Goal: Task Accomplishment & Management: Use online tool/utility

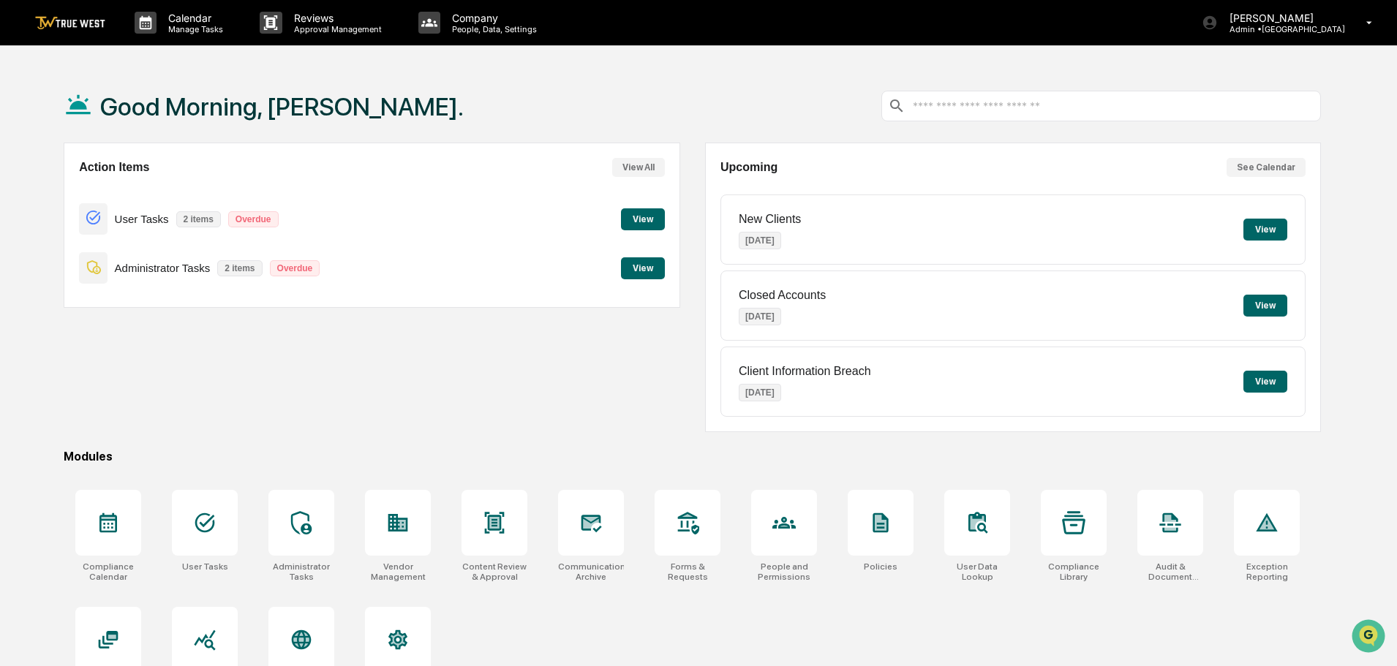
click at [637, 268] on button "View" at bounding box center [643, 269] width 44 height 22
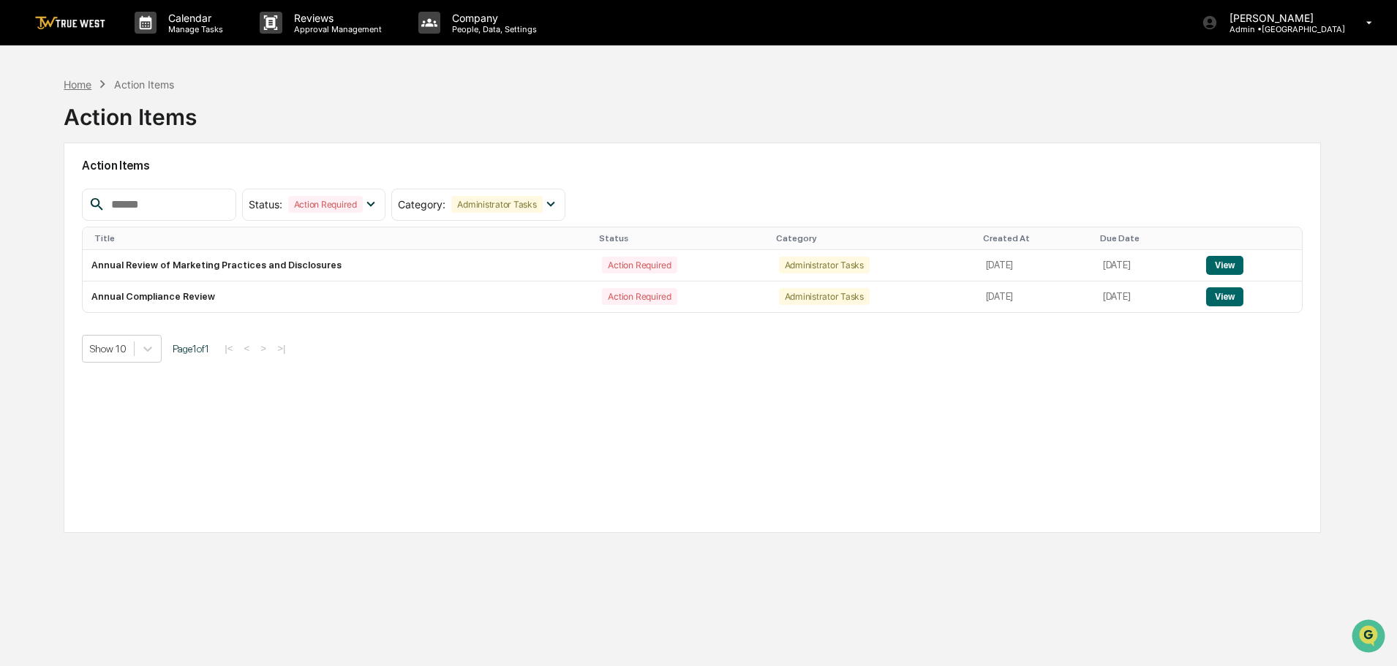
click at [80, 86] on div "Home" at bounding box center [78, 84] width 28 height 12
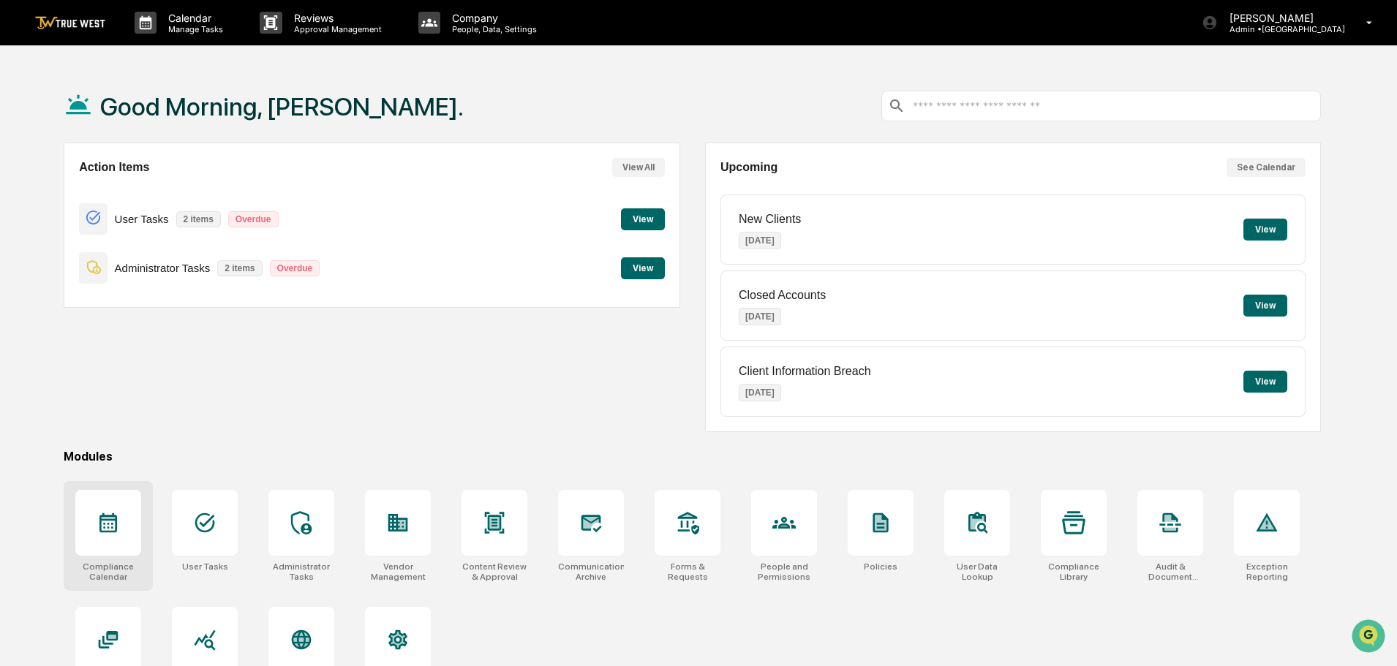
click at [112, 534] on icon at bounding box center [108, 522] width 23 height 23
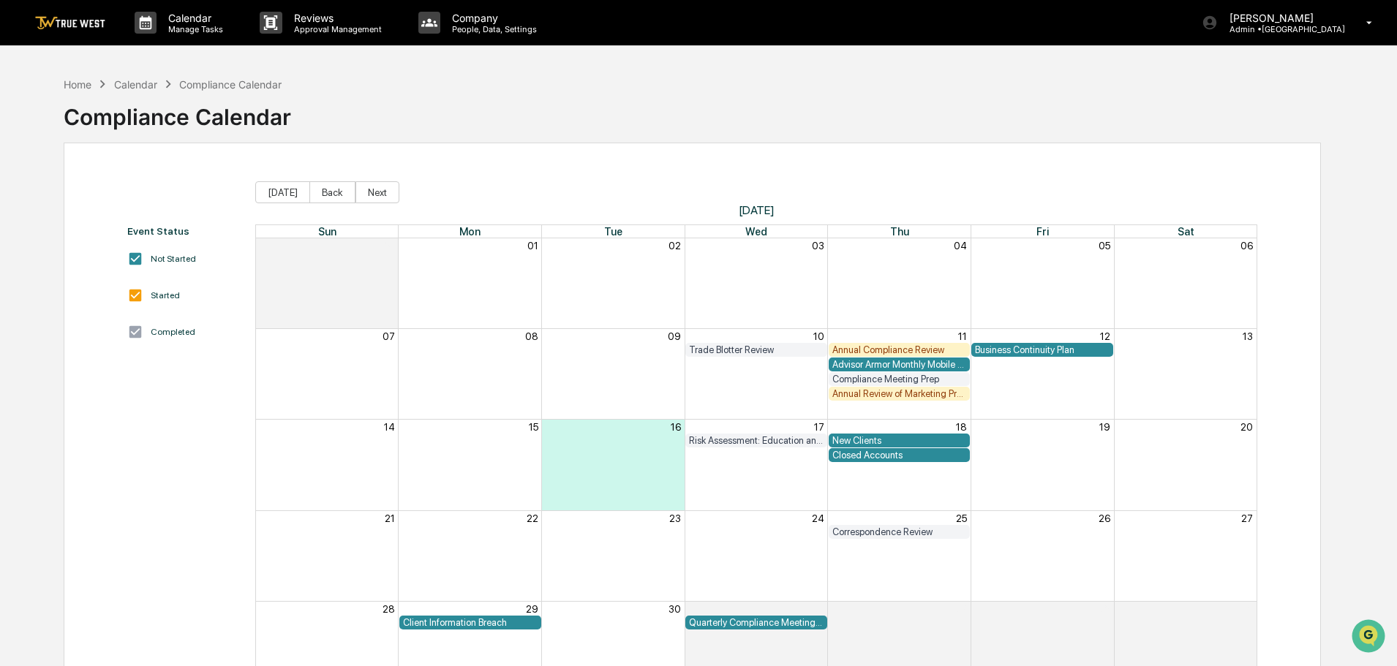
click at [868, 452] on div "Closed Accounts" at bounding box center [900, 455] width 135 height 11
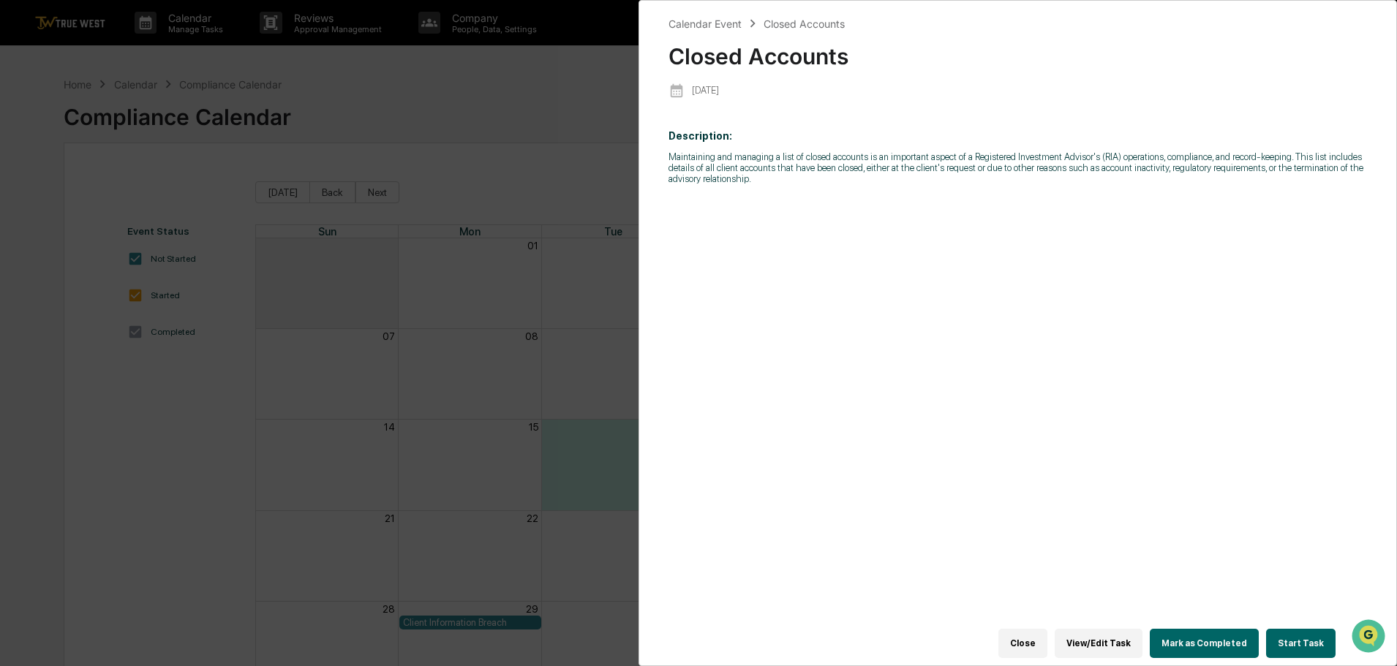
click at [1305, 633] on button "Start Task" at bounding box center [1300, 643] width 69 height 29
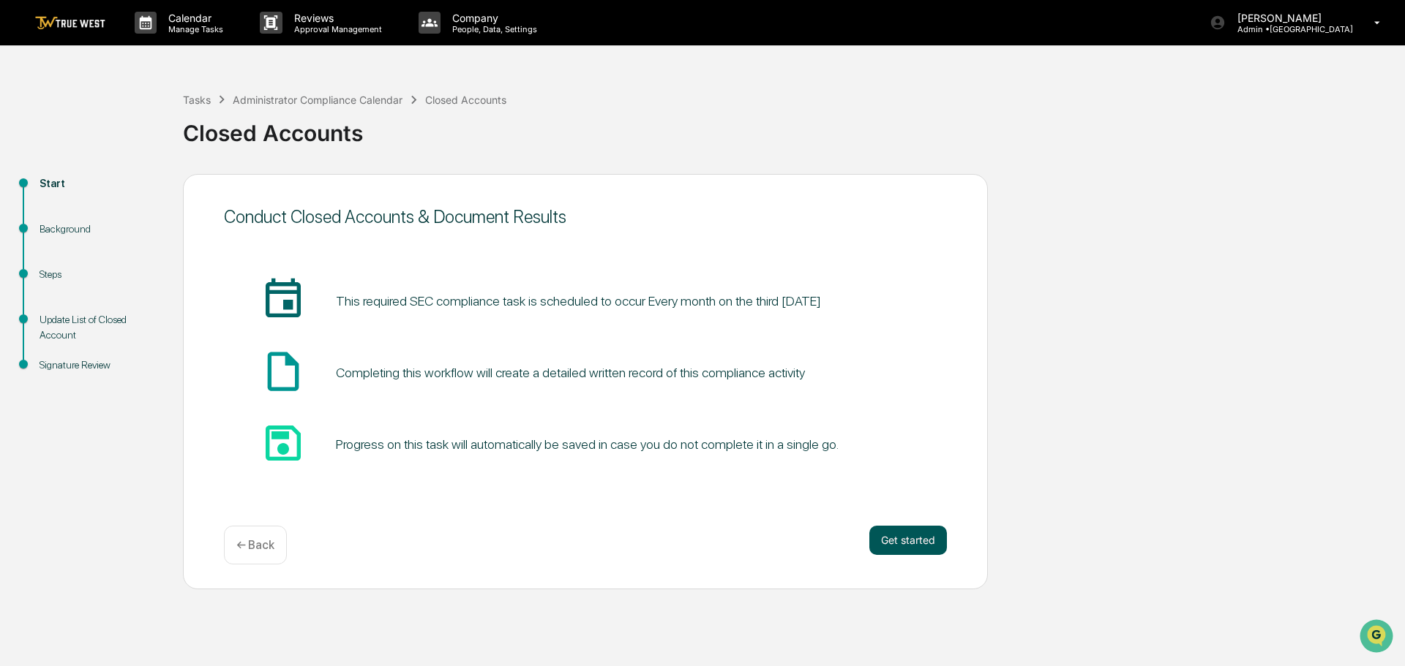
click at [901, 538] on button "Get started" at bounding box center [908, 540] width 78 height 29
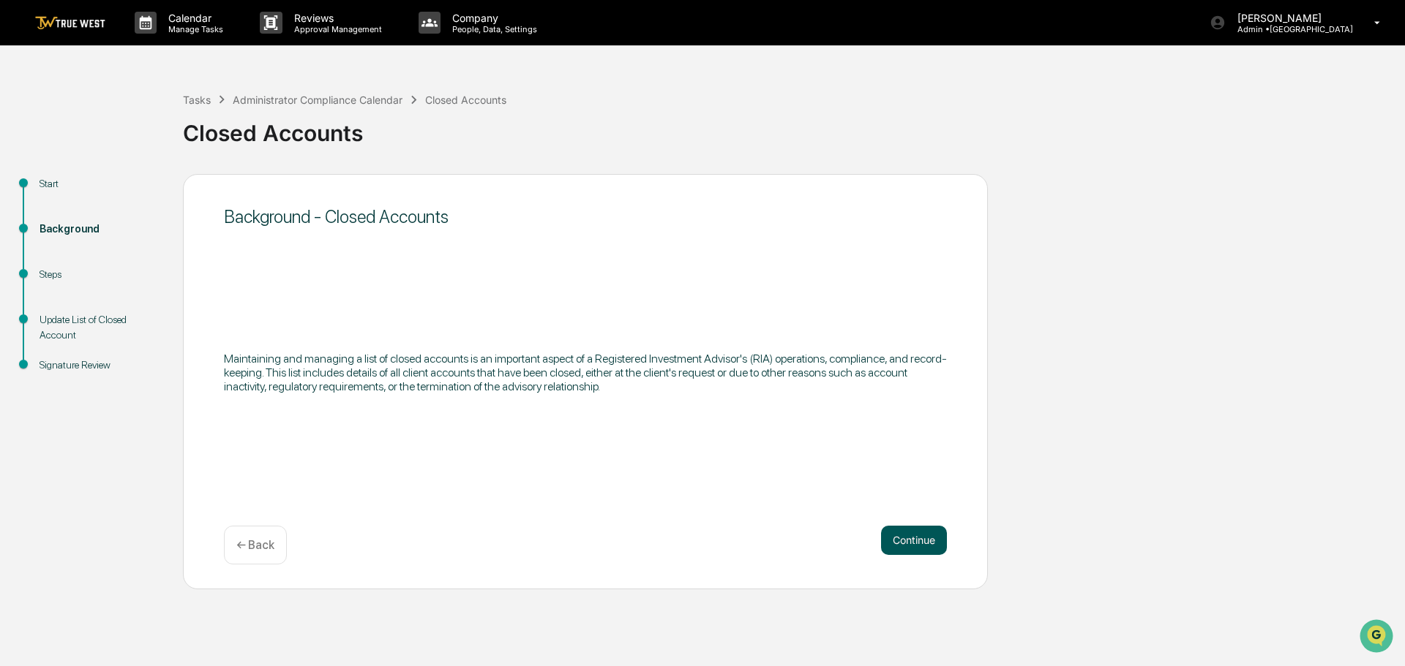
click at [920, 539] on button "Continue" at bounding box center [914, 540] width 66 height 29
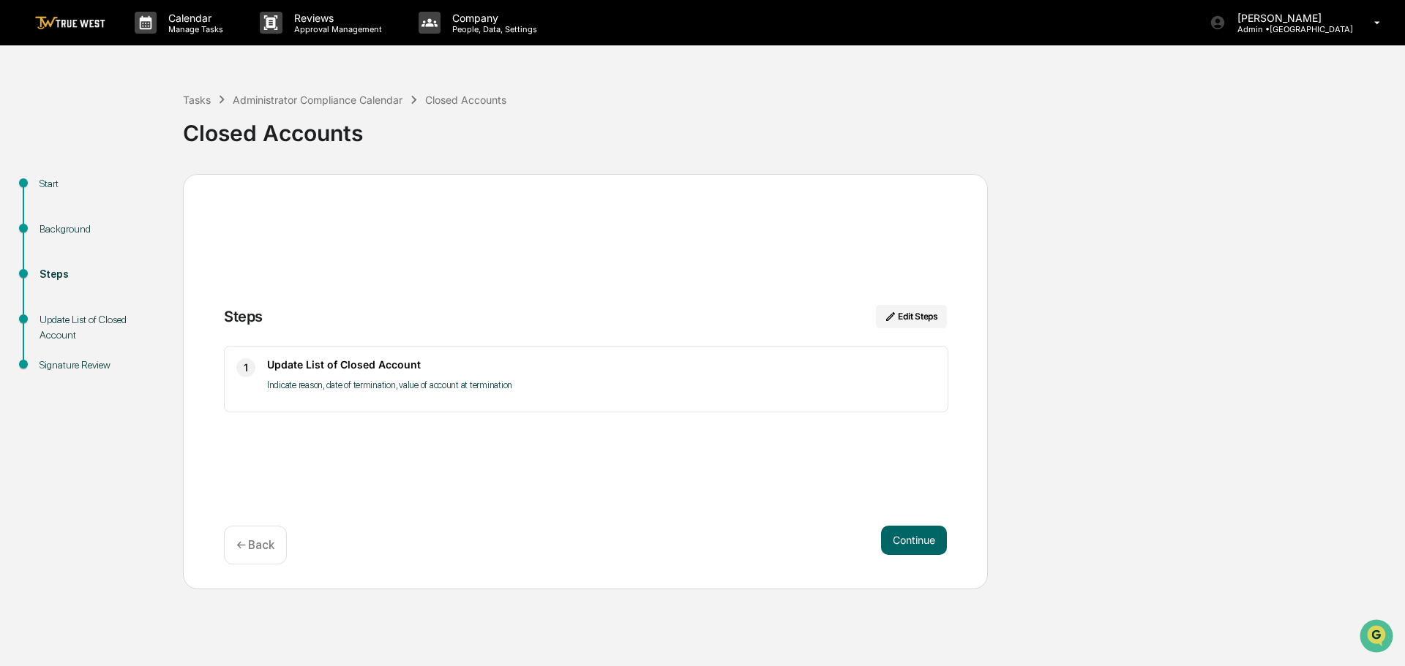
click at [920, 539] on button "Continue" at bounding box center [914, 540] width 66 height 29
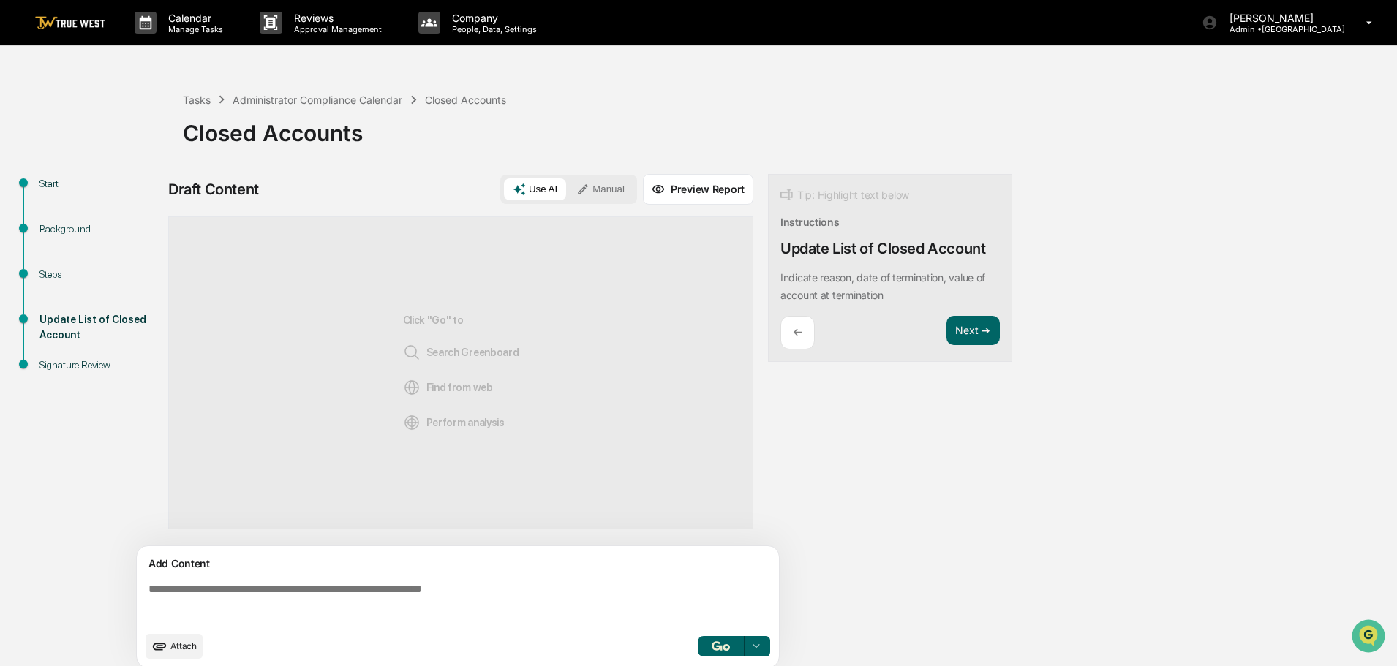
click at [617, 189] on button "Manual" at bounding box center [601, 189] width 66 height 22
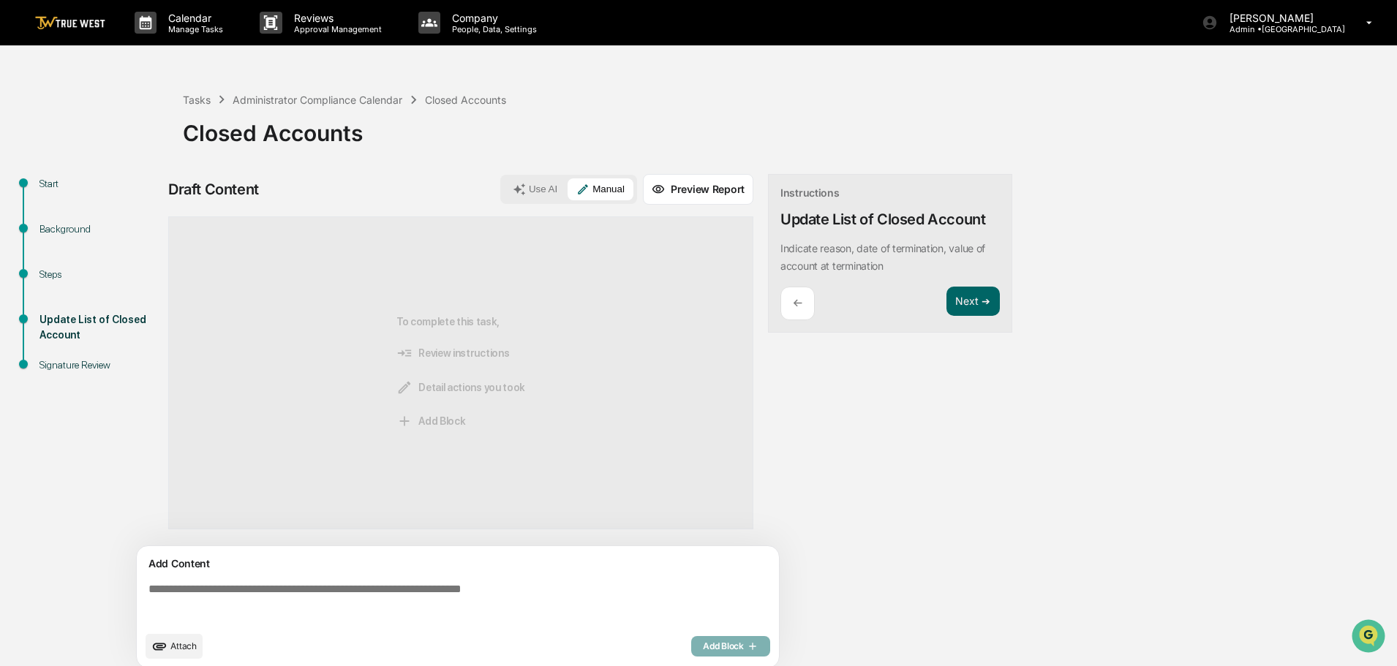
click at [148, 592] on textarea at bounding box center [461, 603] width 636 height 53
paste textarea "**********"
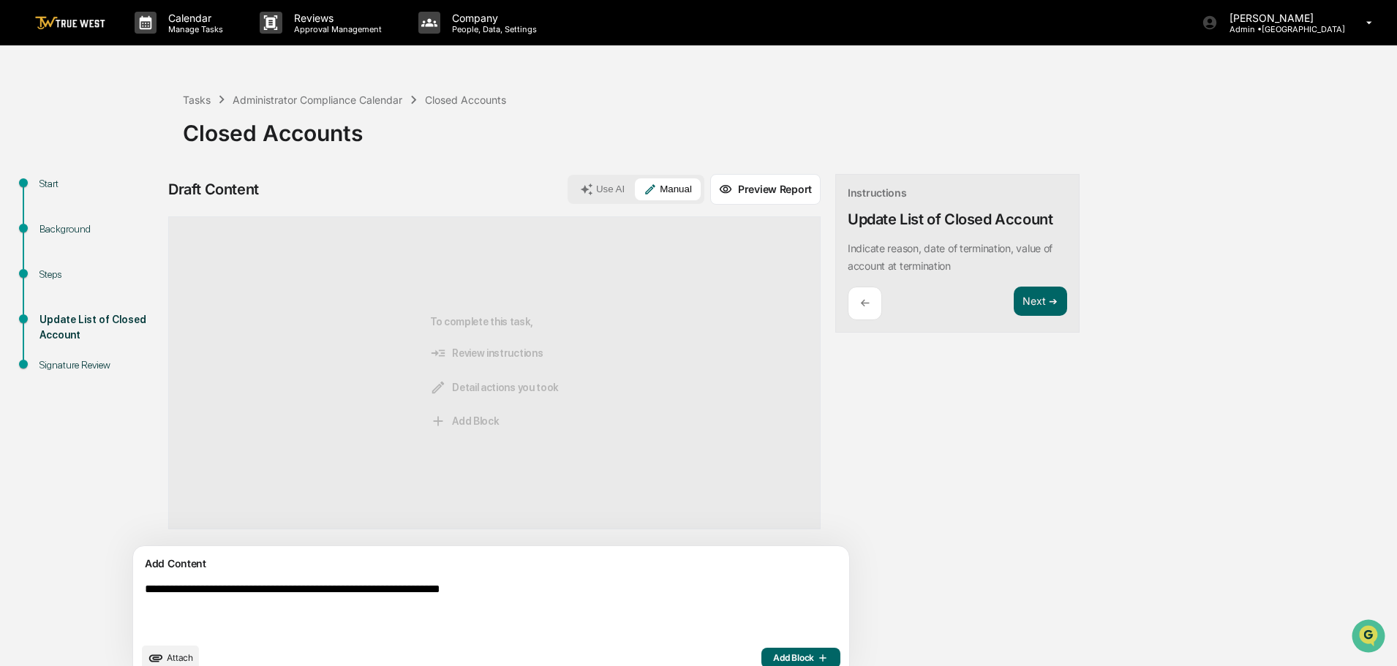
type textarea "**********"
click at [773, 654] on span "Add Block" at bounding box center [801, 659] width 56 height 12
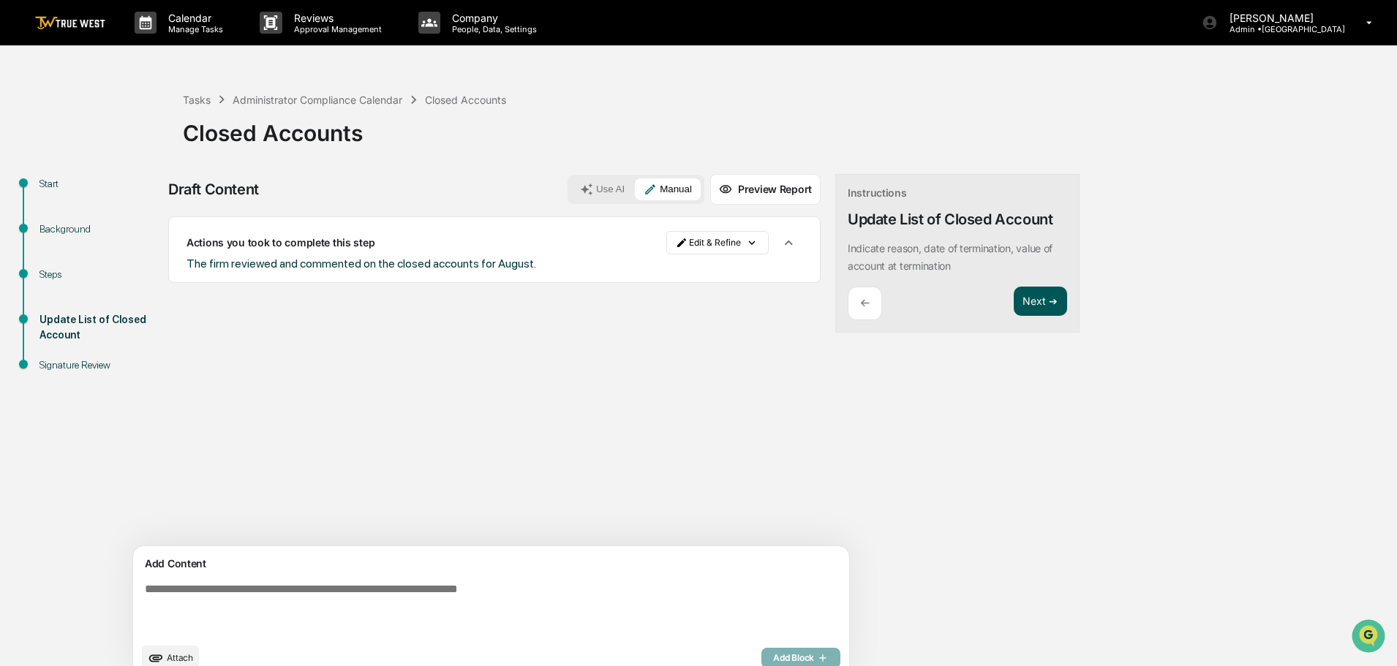
click at [1014, 292] on button "Next ➔" at bounding box center [1040, 302] width 53 height 30
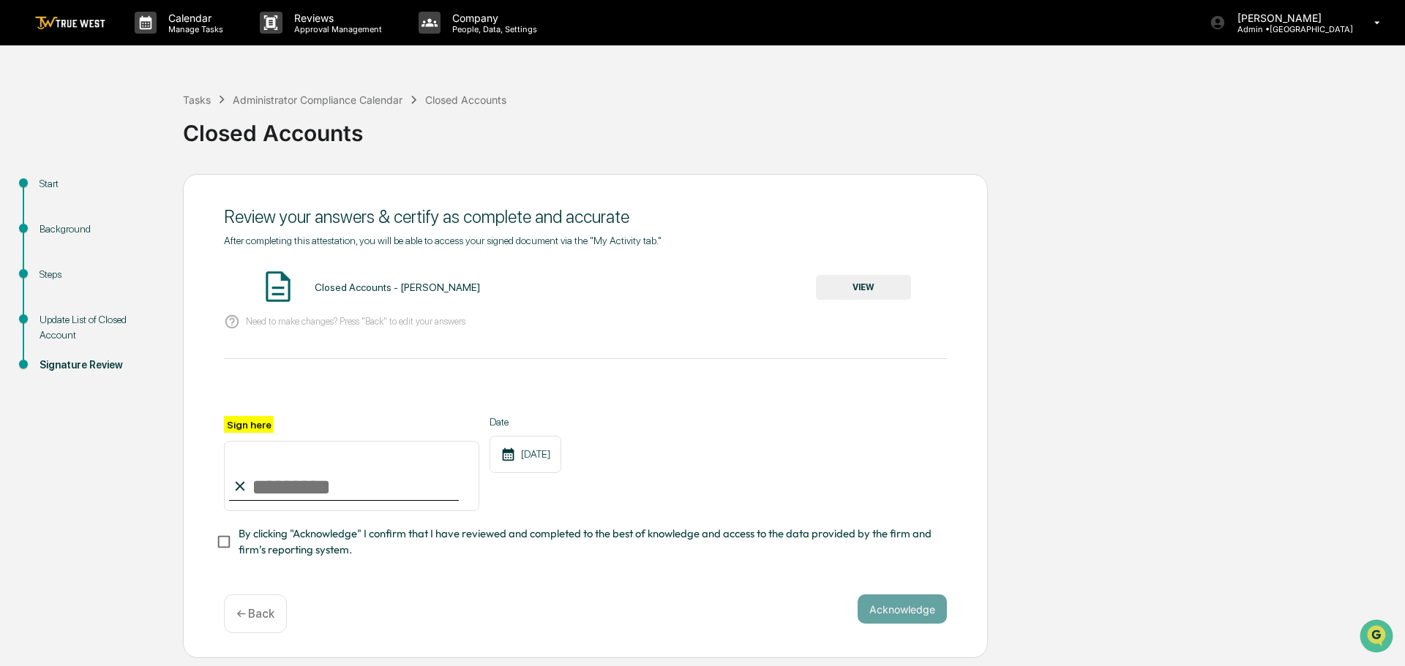
click at [255, 614] on p "← Back" at bounding box center [255, 614] width 38 height 14
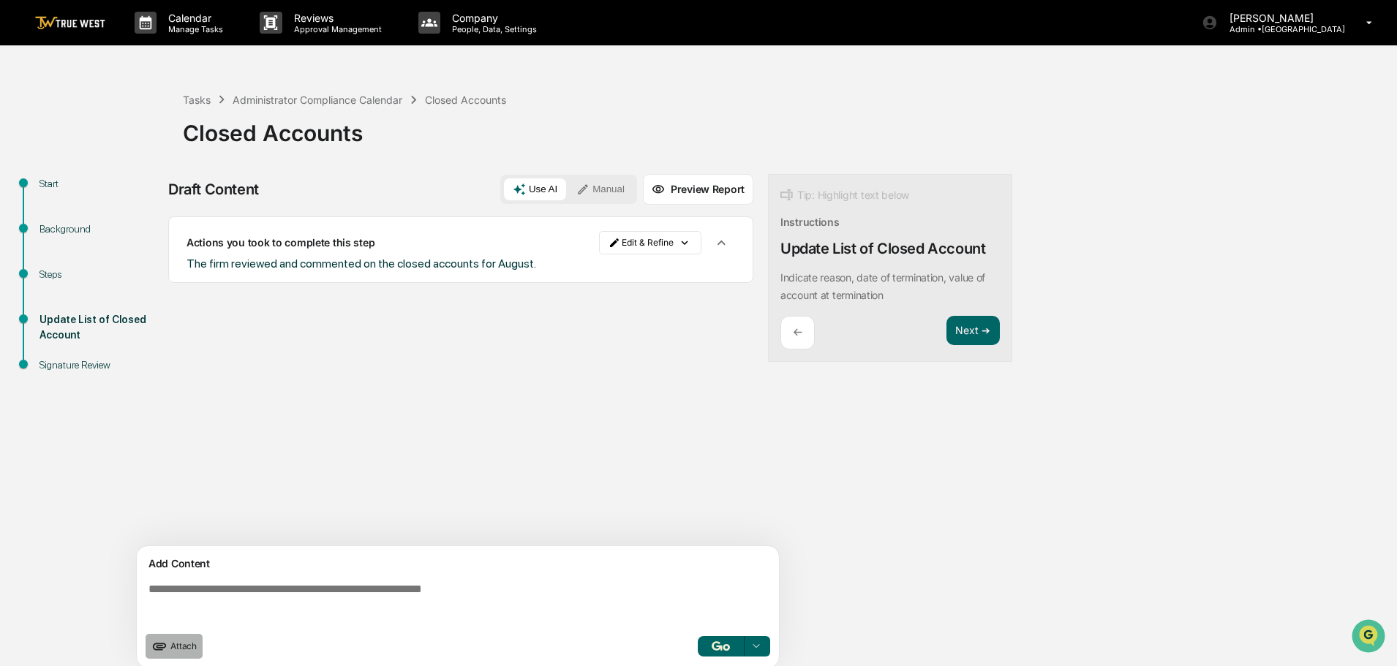
click at [173, 646] on span "Attach" at bounding box center [183, 646] width 26 height 11
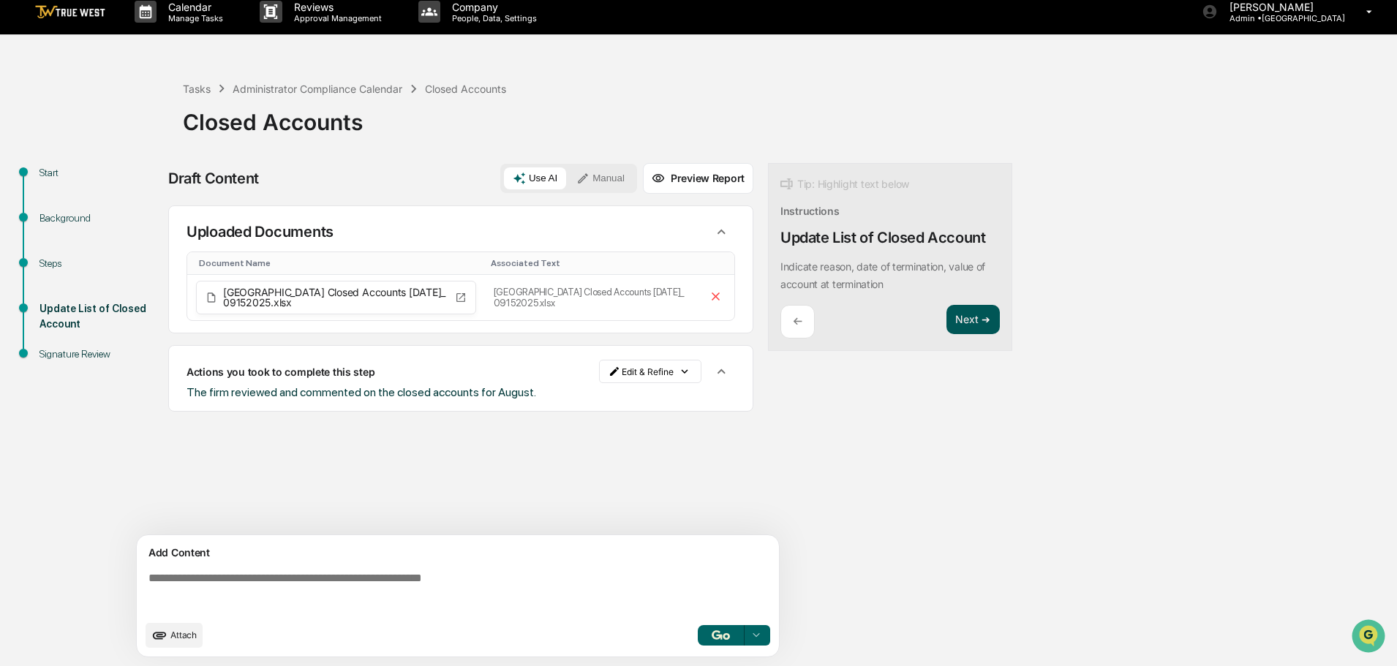
click at [973, 320] on button "Next ➔" at bounding box center [973, 320] width 53 height 30
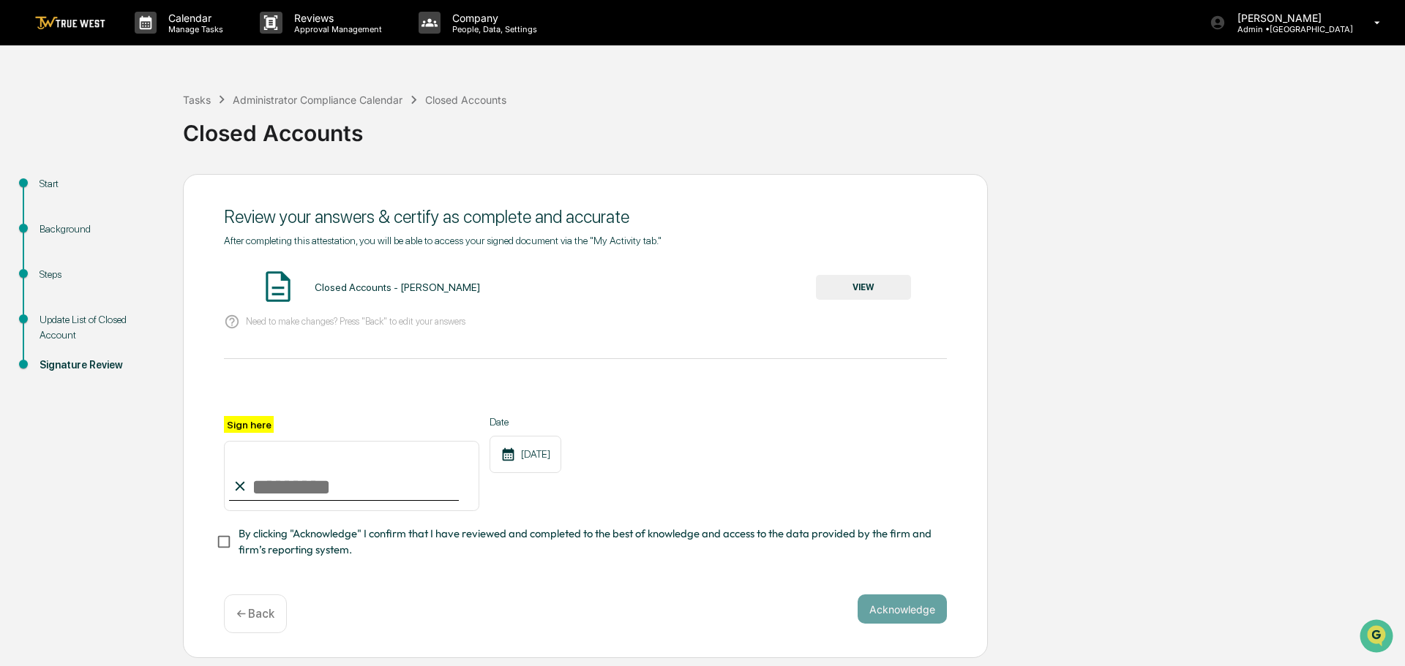
click at [849, 285] on button "VIEW" at bounding box center [863, 287] width 95 height 25
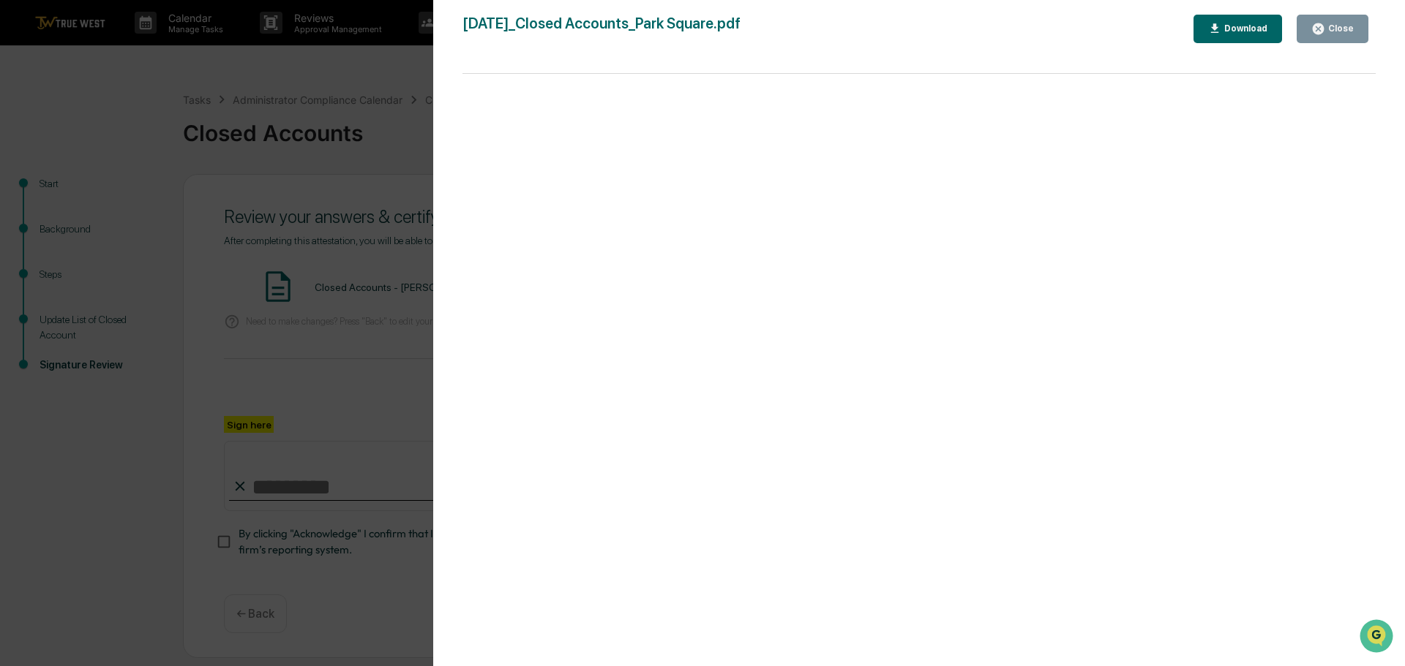
click at [244, 64] on div "Version History [DATE] 12:45 PM [PERSON_NAME] [DATE]_Closed Accounts_Park Squar…" at bounding box center [702, 333] width 1405 height 666
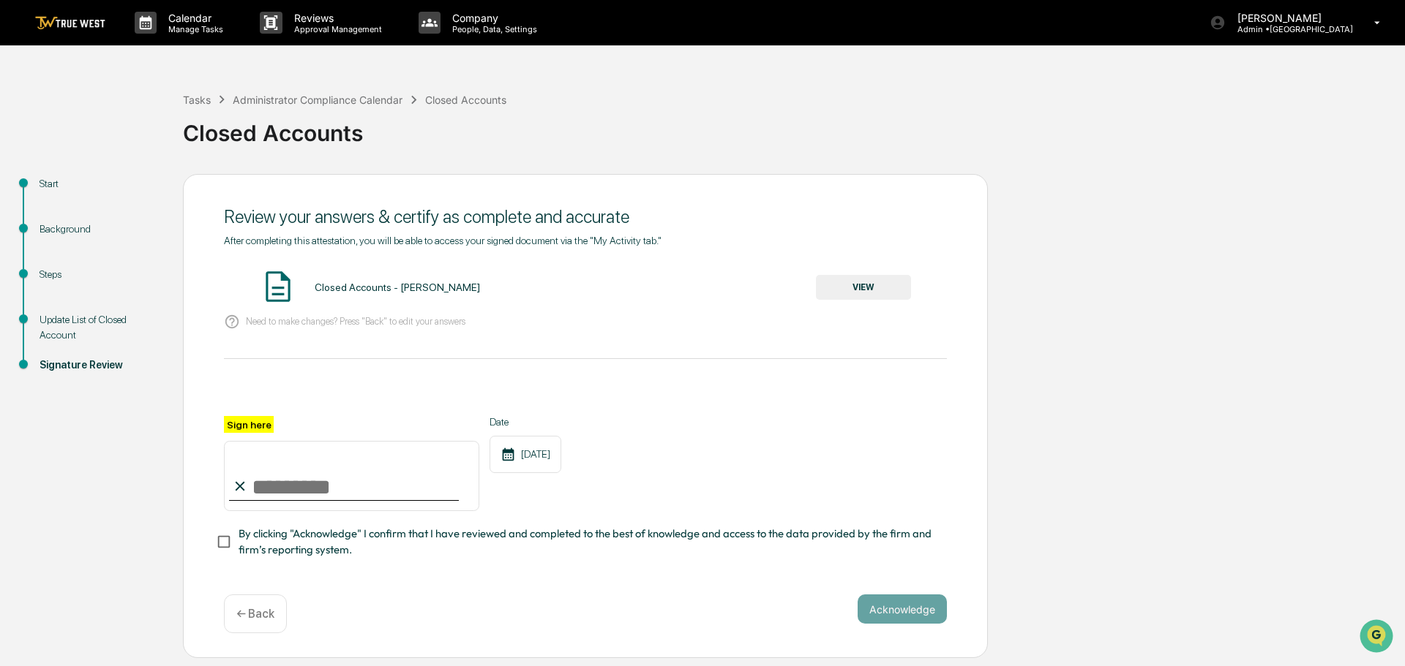
click at [275, 483] on input "Sign here" at bounding box center [351, 476] width 255 height 70
type input "**********"
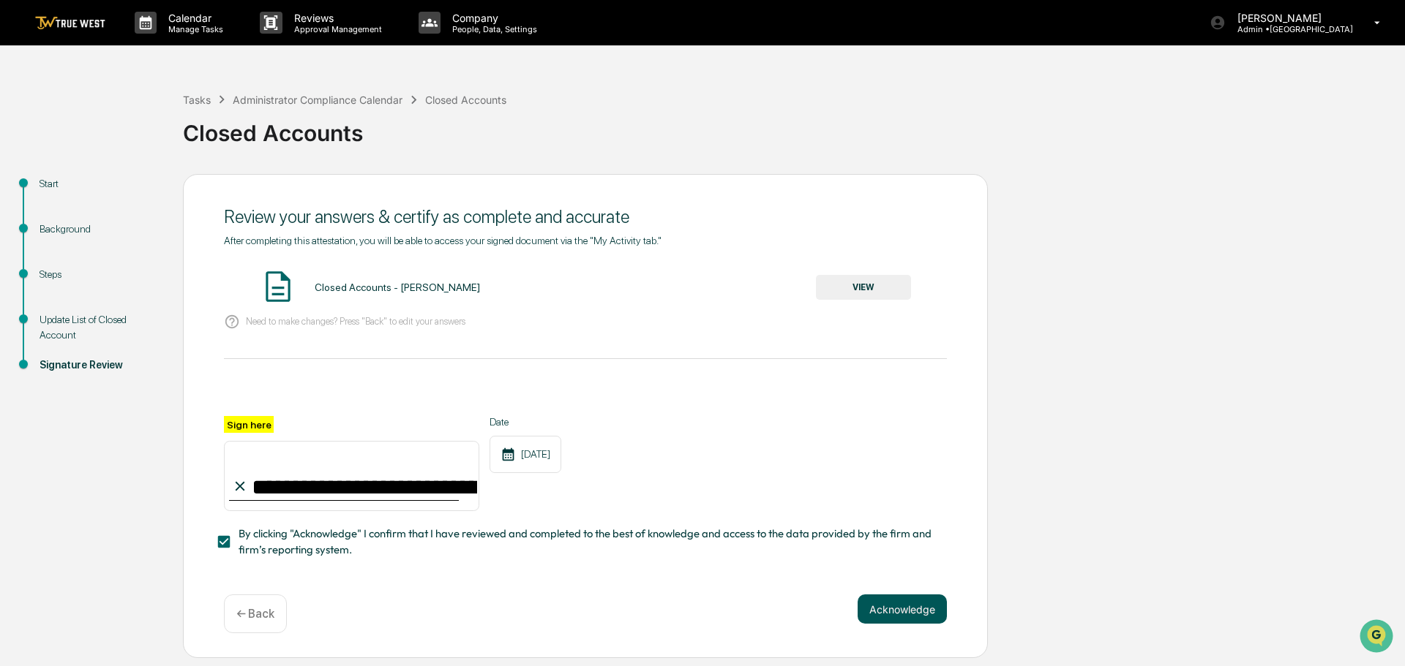
click at [897, 609] on button "Acknowledge" at bounding box center [901, 609] width 89 height 29
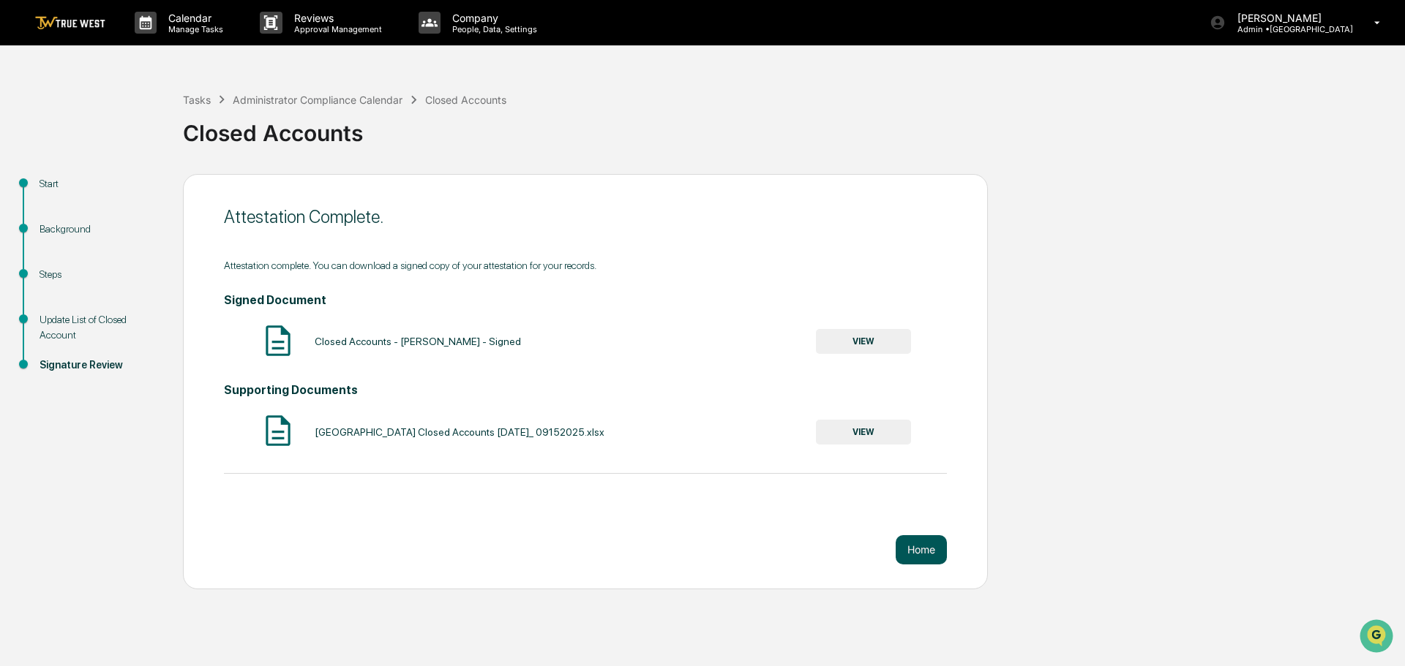
click at [925, 549] on button "Home" at bounding box center [920, 549] width 51 height 29
